Goal: Task Accomplishment & Management: Use online tool/utility

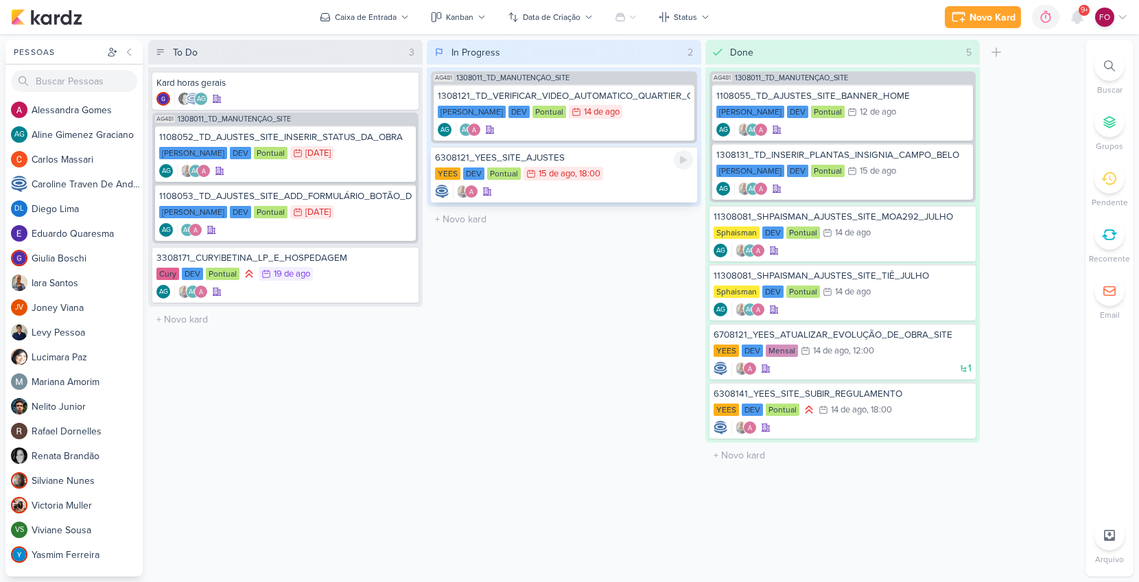
click at [631, 158] on div "6308121_YEES_SITE_AJUSTES" at bounding box center [564, 158] width 258 height 12
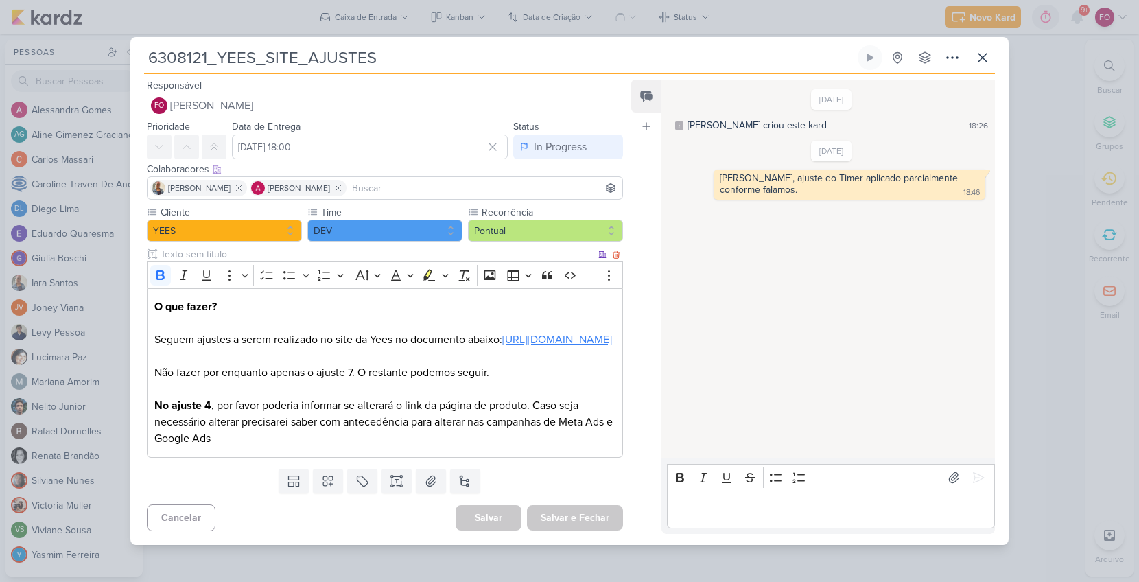
click at [502, 342] on link "[URL][DOMAIN_NAME]" at bounding box center [557, 340] width 110 height 14
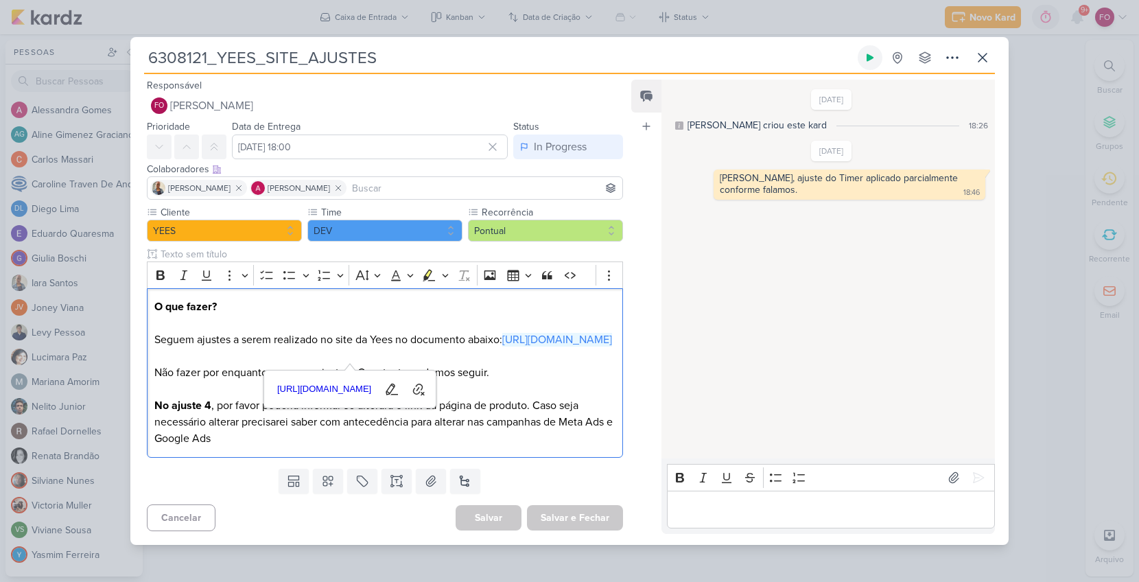
click at [874, 52] on icon at bounding box center [869, 57] width 11 height 11
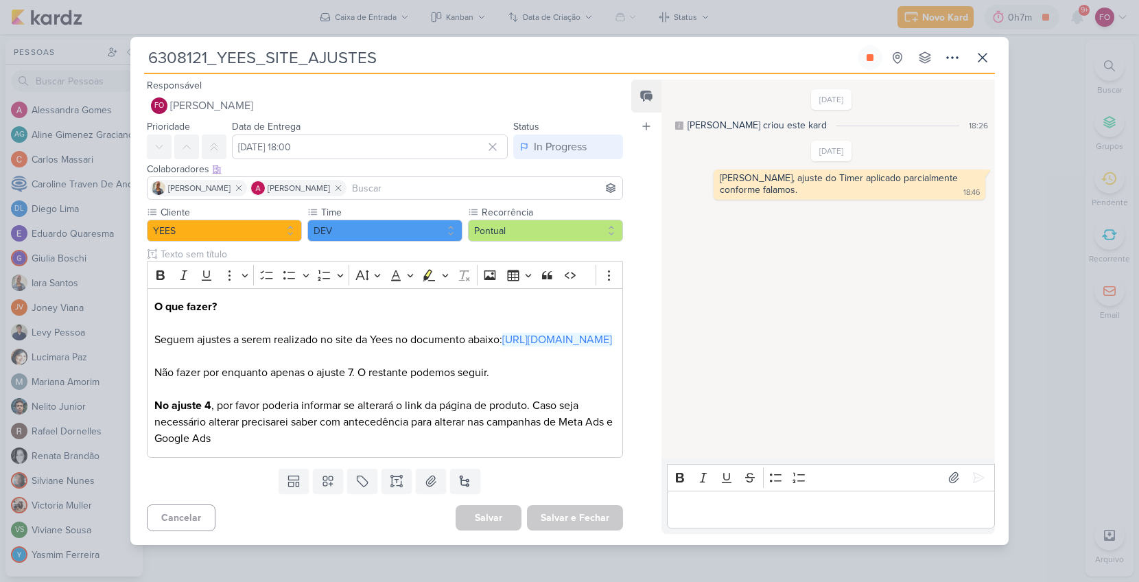
click at [846, 261] on div "[DATE] [PERSON_NAME] criou este kard 18:26 [DATE] 18:46 18:46" at bounding box center [827, 269] width 332 height 377
drag, startPoint x: 827, startPoint y: 294, endPoint x: 870, endPoint y: 184, distance: 118.6
click at [830, 288] on div "[DATE] [PERSON_NAME] criou este kard 18:26 [DATE] 18:46 18:46" at bounding box center [827, 269] width 332 height 377
click at [802, 279] on div "[DATE] [PERSON_NAME] criou este kard 18:26 [DATE] 18:46 18:46" at bounding box center [827, 269] width 332 height 377
drag, startPoint x: 864, startPoint y: 273, endPoint x: 870, endPoint y: 254, distance: 20.2
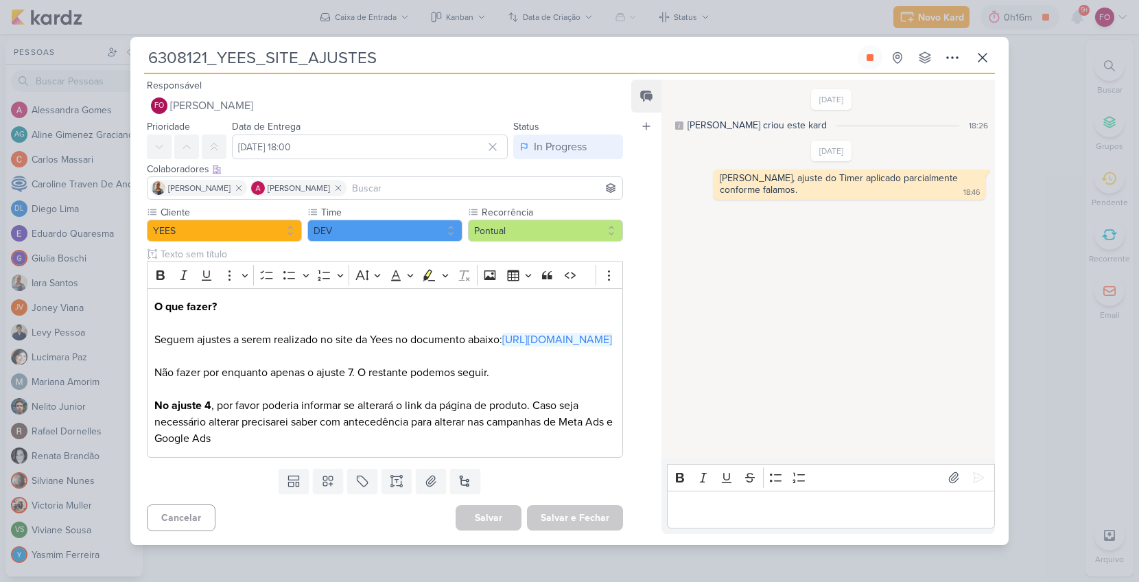
click at [864, 273] on div "[DATE] [PERSON_NAME] criou este kard 18:26 [DATE] 18:46 18:46" at bounding box center [827, 269] width 332 height 377
drag, startPoint x: 790, startPoint y: 305, endPoint x: 908, endPoint y: 127, distance: 212.9
click at [794, 301] on div "[DATE] [PERSON_NAME] criou este kard 18:26 [DATE] 18:46 18:46" at bounding box center [827, 269] width 332 height 377
click at [725, 517] on p "Editor editing area: main" at bounding box center [830, 509] width 313 height 16
click at [971, 239] on div "[PERSON_NAME]," at bounding box center [926, 245] width 105 height 12
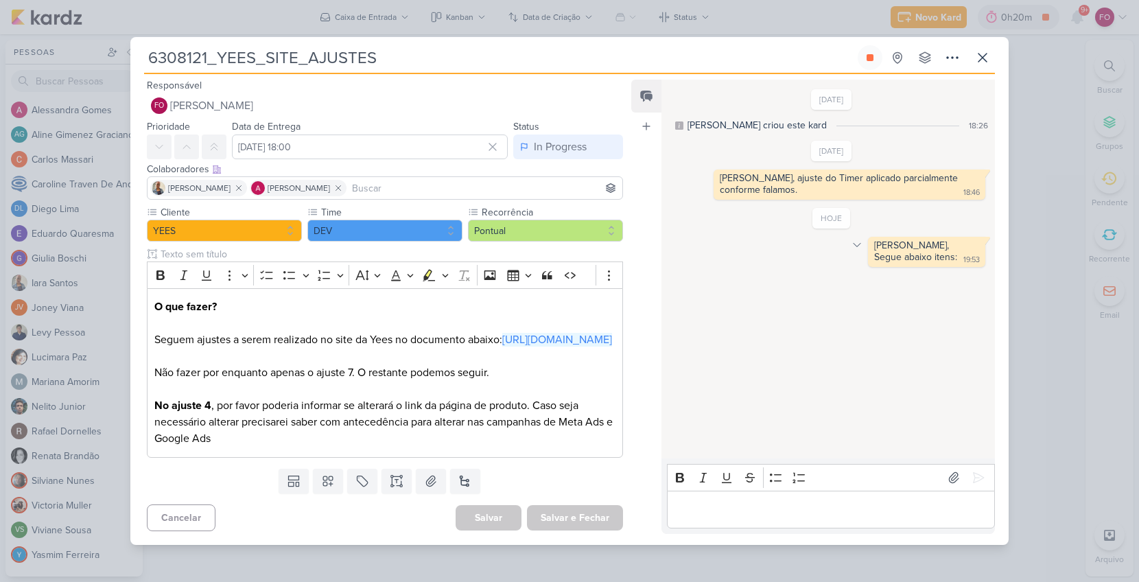
click at [852, 239] on icon at bounding box center [856, 244] width 11 height 11
click at [877, 262] on div "Deletar" at bounding box center [892, 269] width 31 height 14
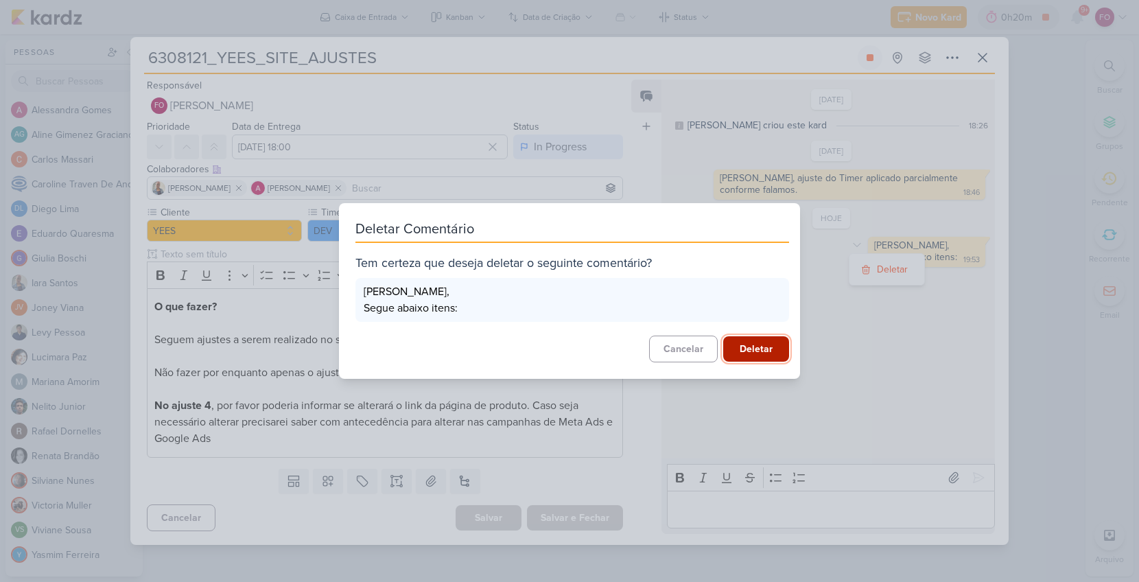
click at [756, 350] on button "Deletar" at bounding box center [756, 348] width 66 height 25
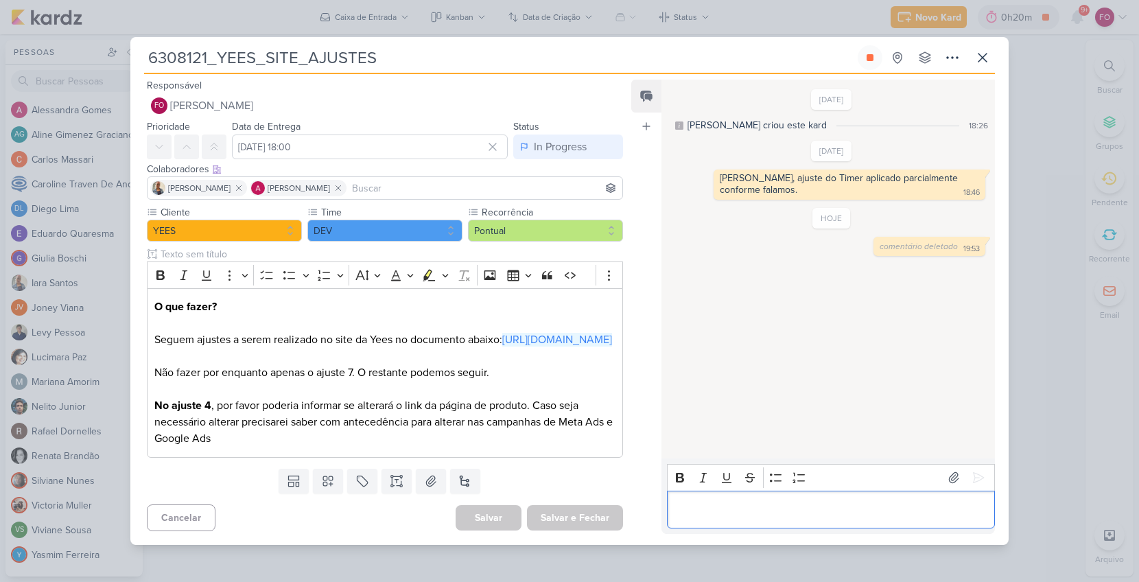
click at [724, 514] on div "Editor editing area: main" at bounding box center [831, 509] width 328 height 38
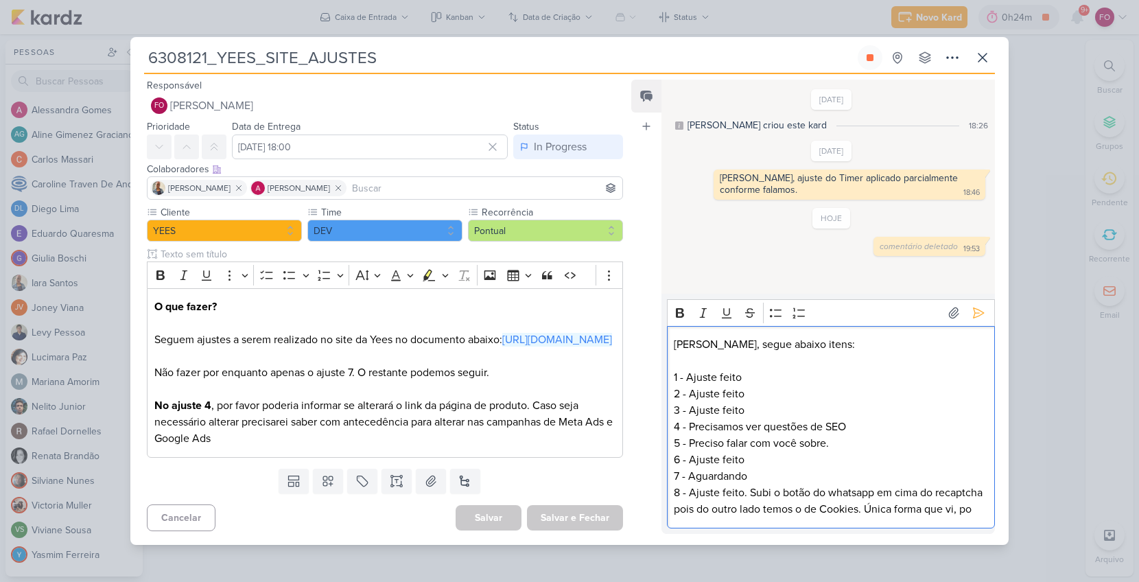
scroll to position [1, 0]
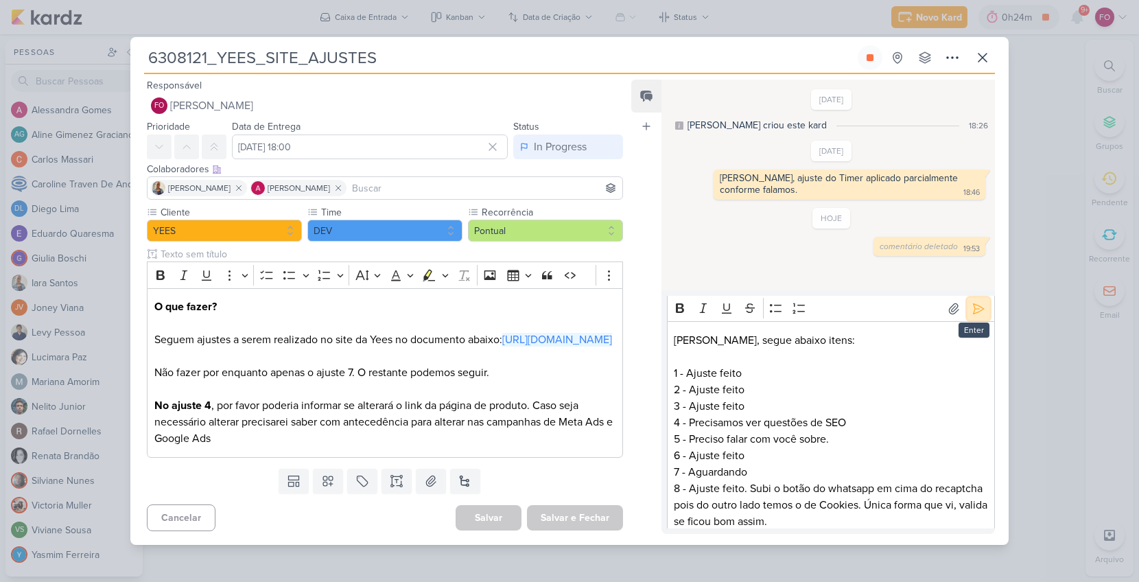
click at [973, 313] on icon at bounding box center [978, 308] width 10 height 10
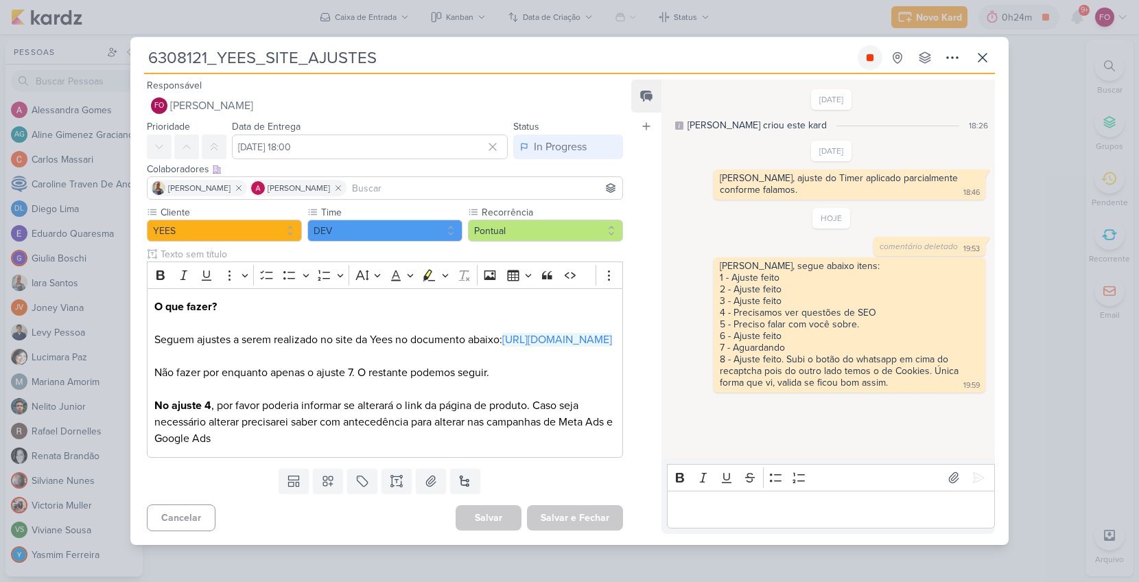
click at [873, 54] on icon at bounding box center [869, 57] width 7 height 7
click at [990, 49] on icon at bounding box center [982, 57] width 16 height 16
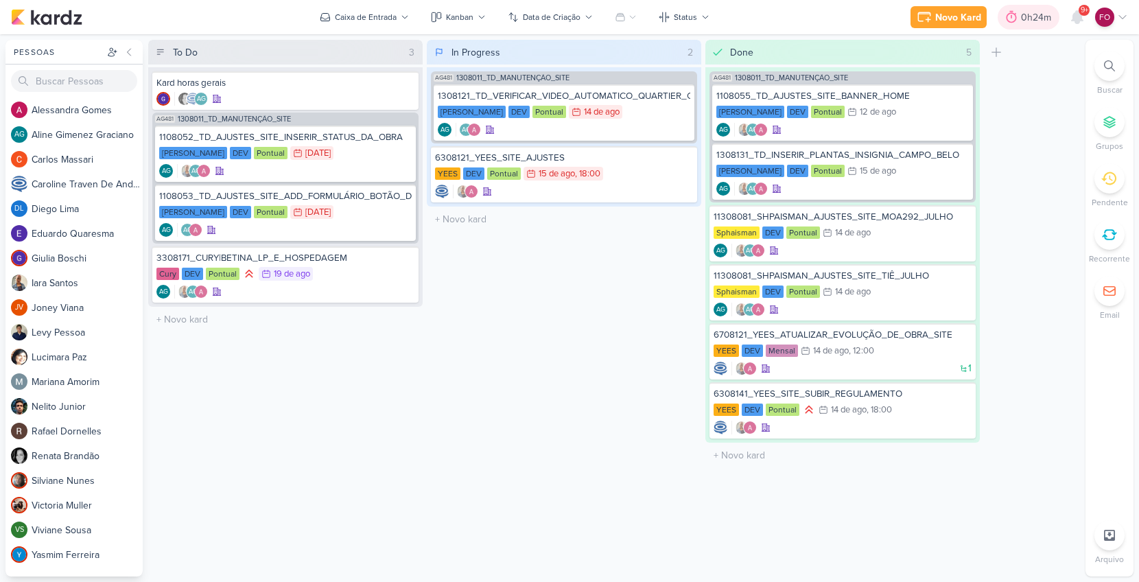
click at [1043, 9] on div "0h24m" at bounding box center [1028, 17] width 62 height 25
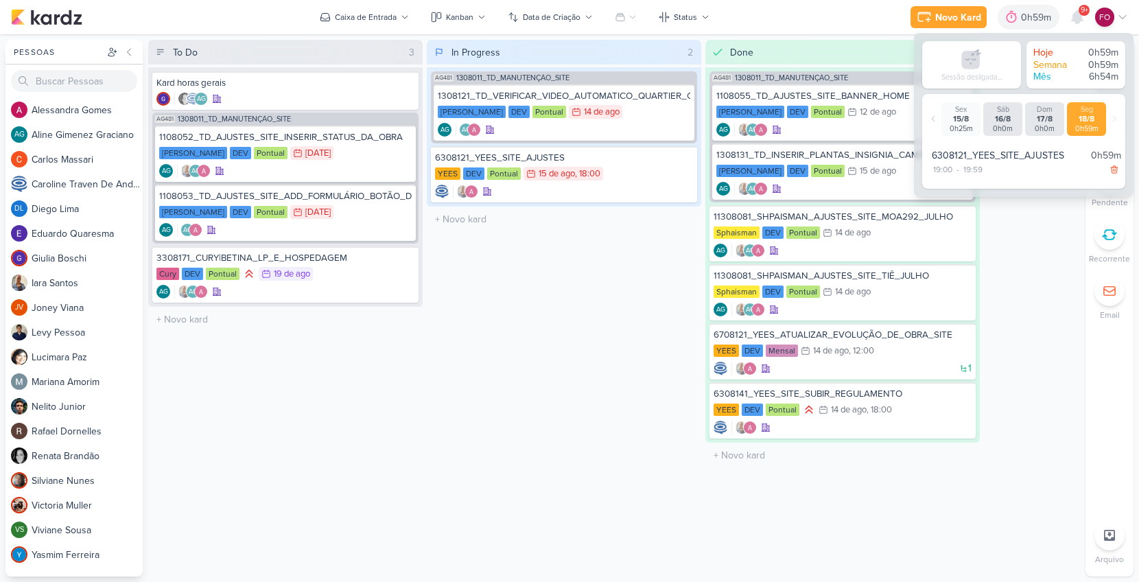
click at [1040, 272] on div "To Do 3 Mover Para Esquerda Mover Para Direita [GEOGRAPHIC_DATA] Kard horas ger…" at bounding box center [614, 308] width 932 height 536
